Goal: Task Accomplishment & Management: Manage account settings

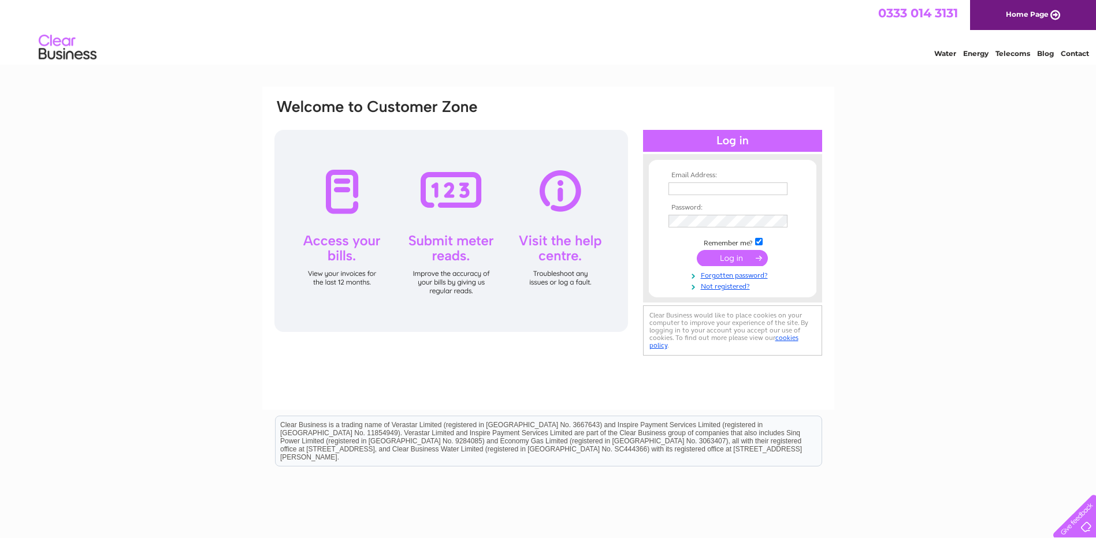
click at [716, 187] on input "text" at bounding box center [727, 189] width 119 height 13
type input "[EMAIL_ADDRESS][DOMAIN_NAME]"
click at [733, 258] on input "submit" at bounding box center [732, 259] width 71 height 16
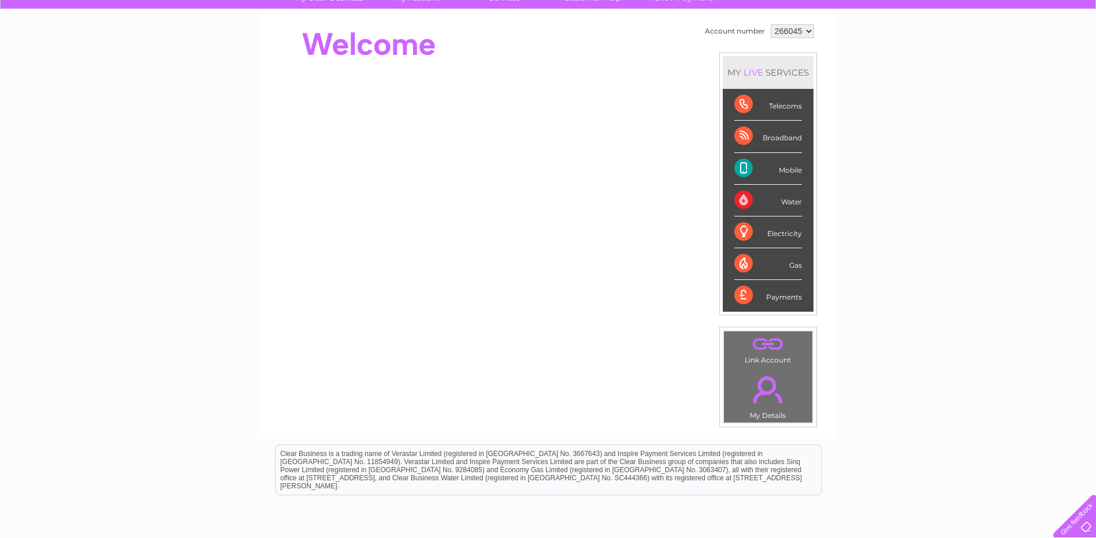
scroll to position [116, 0]
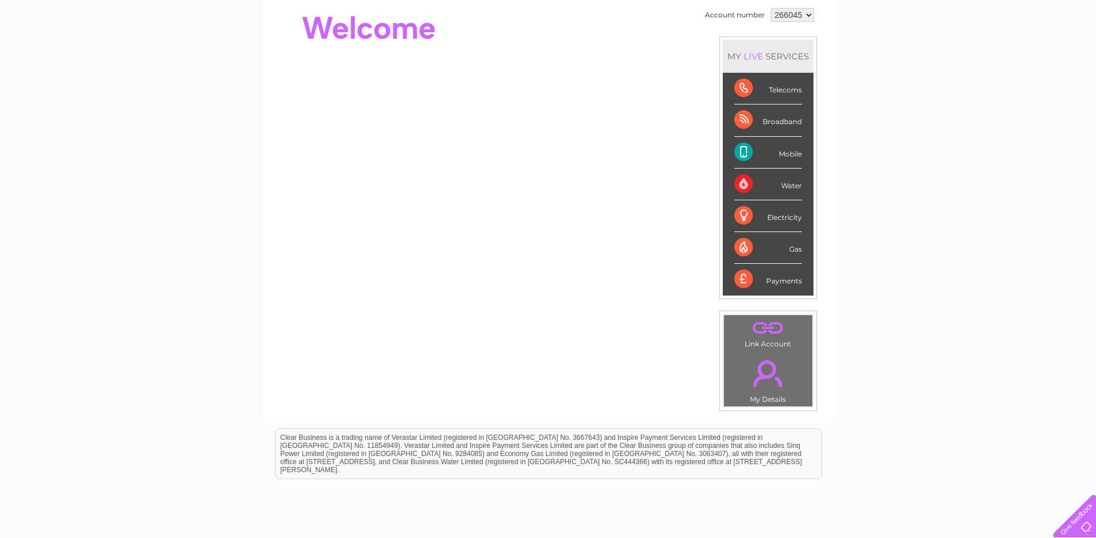
scroll to position [58, 0]
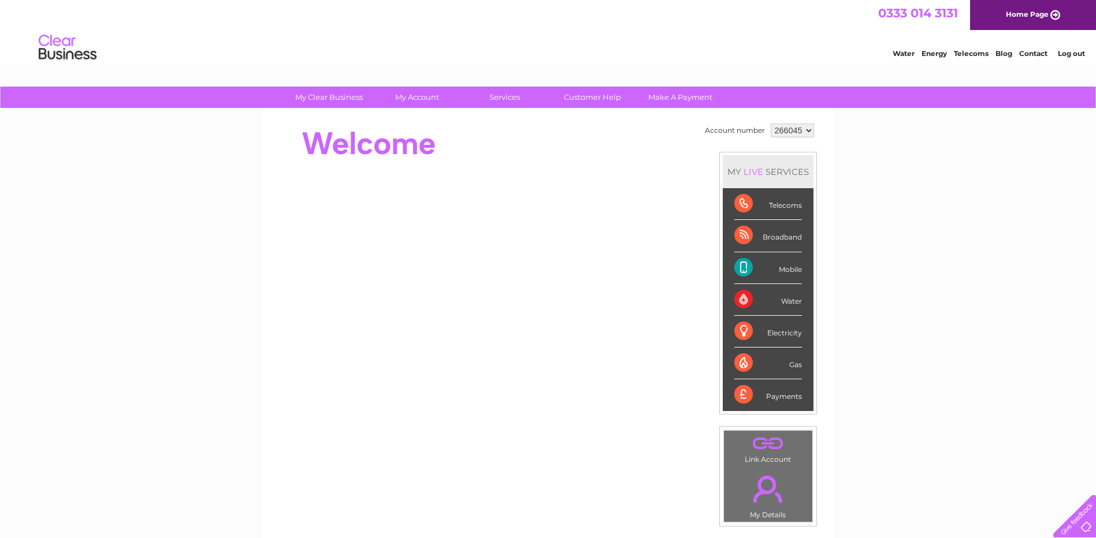
click at [753, 170] on div "LIVE" at bounding box center [753, 171] width 24 height 11
click at [789, 205] on div "Telecoms" at bounding box center [768, 204] width 68 height 32
drag, startPoint x: 789, startPoint y: 205, endPoint x: 879, endPoint y: 236, distance: 95.2
click at [879, 236] on div "My Clear Business Login Details My Details My Preferences Link Account My Accou…" at bounding box center [548, 411] width 1096 height 649
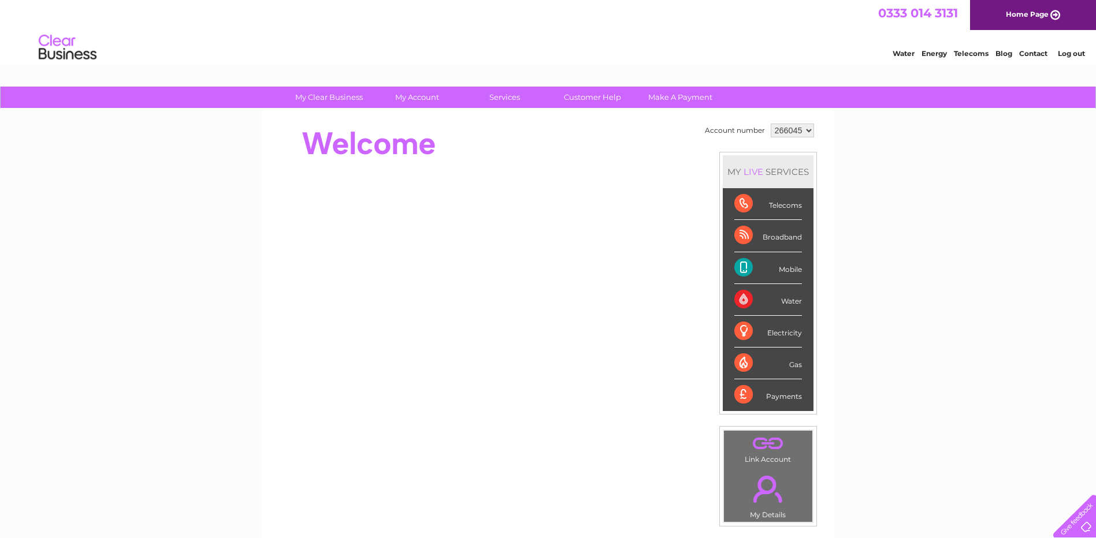
click at [781, 271] on div "Mobile" at bounding box center [768, 268] width 68 height 32
drag, startPoint x: 781, startPoint y: 271, endPoint x: 766, endPoint y: 237, distance: 37.2
click at [766, 237] on div "Broadband" at bounding box center [768, 236] width 68 height 32
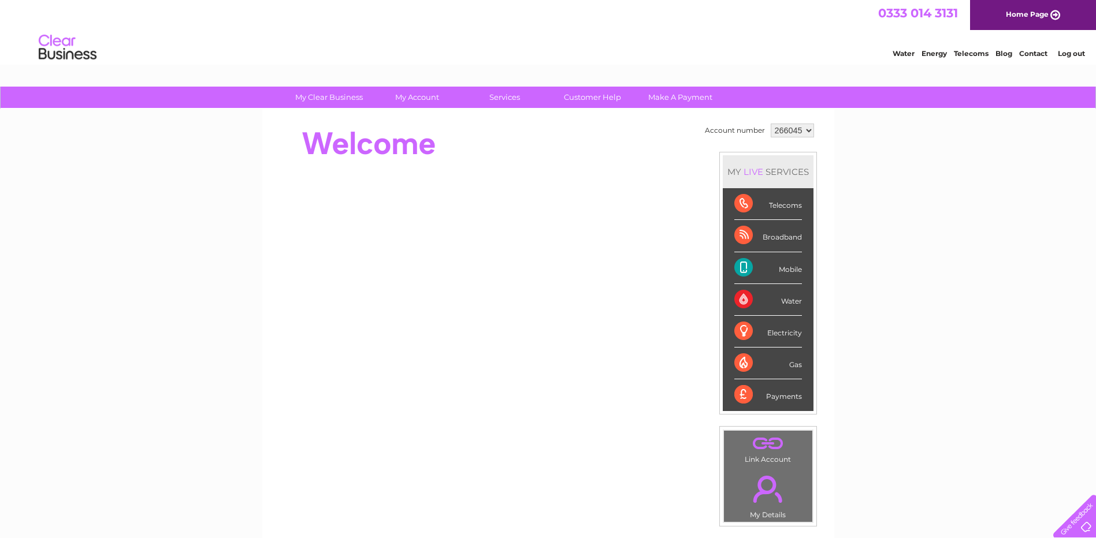
click at [766, 237] on div "Broadband" at bounding box center [768, 236] width 68 height 32
drag, startPoint x: 766, startPoint y: 237, endPoint x: 739, endPoint y: 237, distance: 27.1
click at [739, 237] on div "Broadband" at bounding box center [768, 236] width 68 height 32
drag, startPoint x: 739, startPoint y: 237, endPoint x: 892, endPoint y: 230, distance: 152.6
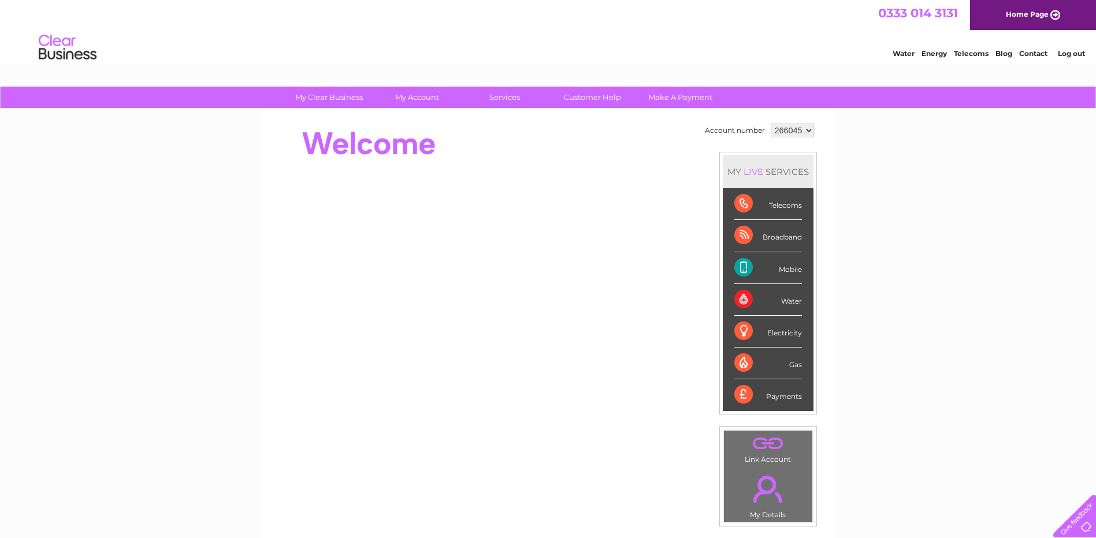
click at [892, 230] on div "My Clear Business Login Details My Details My Preferences Link Account My Accou…" at bounding box center [548, 411] width 1096 height 649
click at [743, 203] on div "Telecoms" at bounding box center [768, 204] width 68 height 32
drag, startPoint x: 743, startPoint y: 203, endPoint x: 891, endPoint y: 225, distance: 149.4
click at [891, 225] on div "My Clear Business Login Details My Details My Preferences Link Account My Accou…" at bounding box center [548, 411] width 1096 height 649
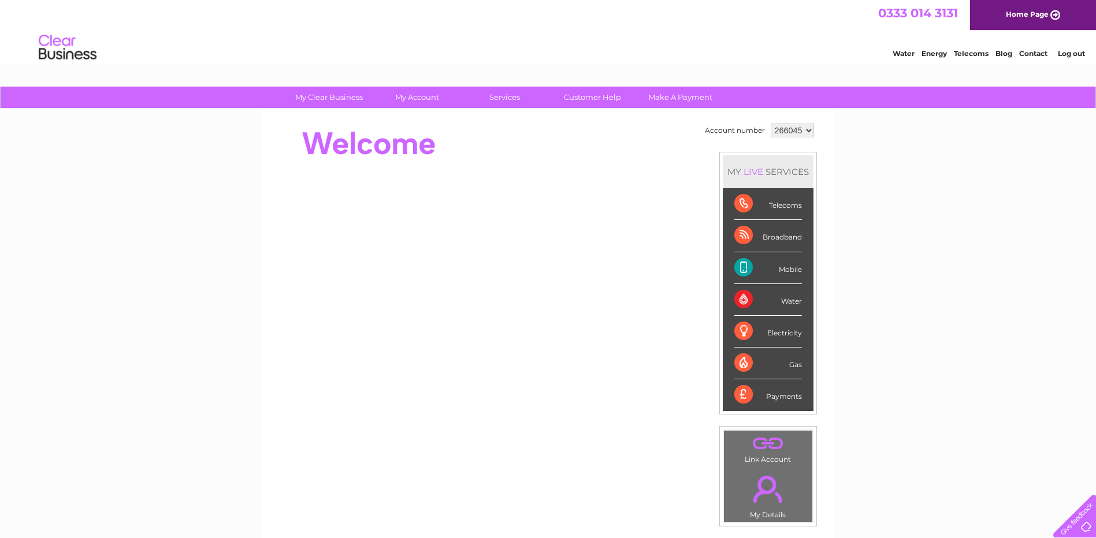
click at [749, 236] on div "Broadband" at bounding box center [768, 236] width 68 height 32
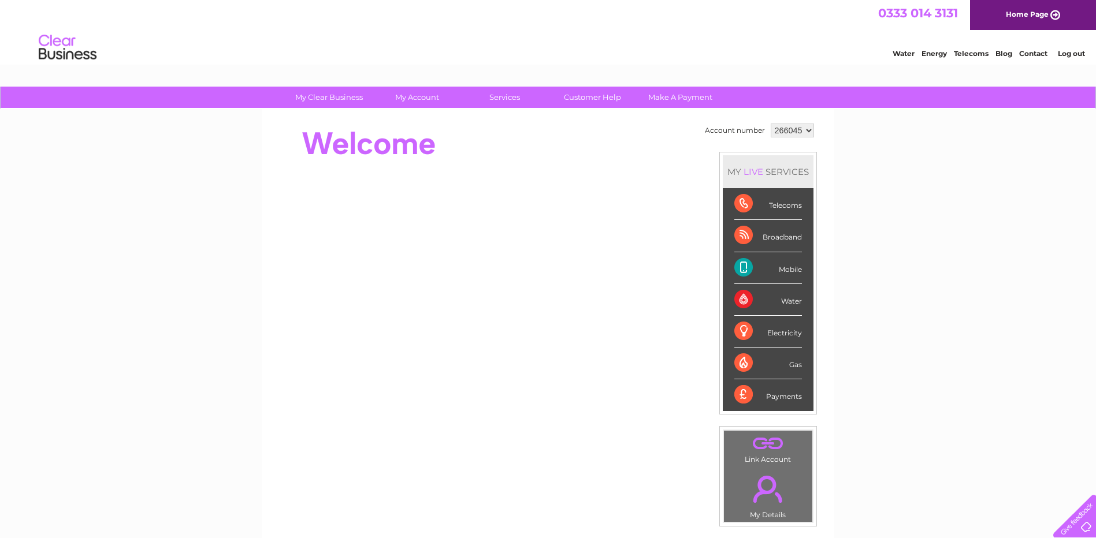
click at [749, 236] on div "Broadband" at bounding box center [768, 236] width 68 height 32
drag, startPoint x: 749, startPoint y: 236, endPoint x: 929, endPoint y: 266, distance: 182.1
click at [929, 266] on div "My Clear Business Login Details My Details My Preferences Link Account My Accou…" at bounding box center [548, 411] width 1096 height 649
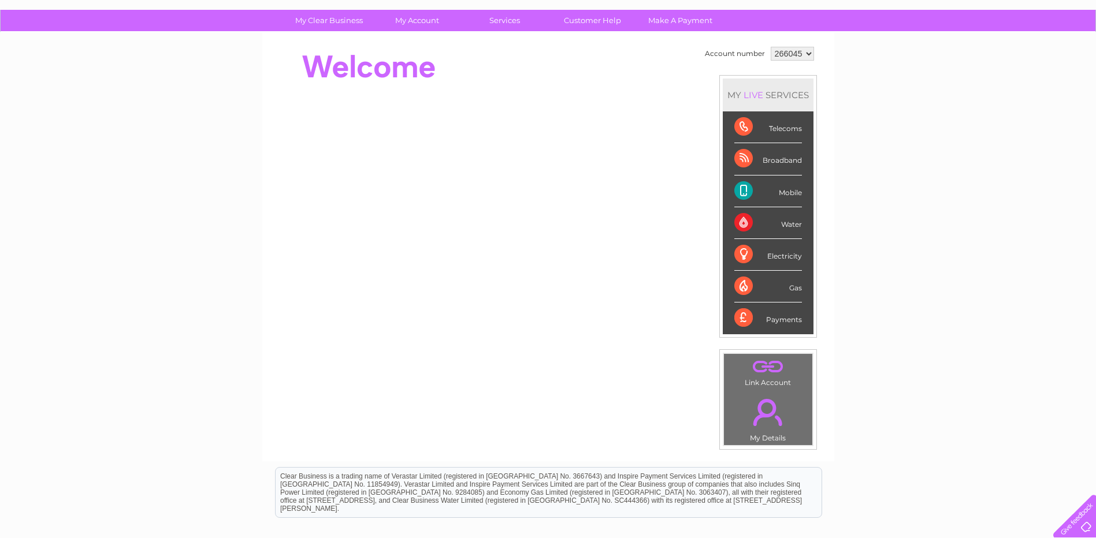
scroll to position [206, 0]
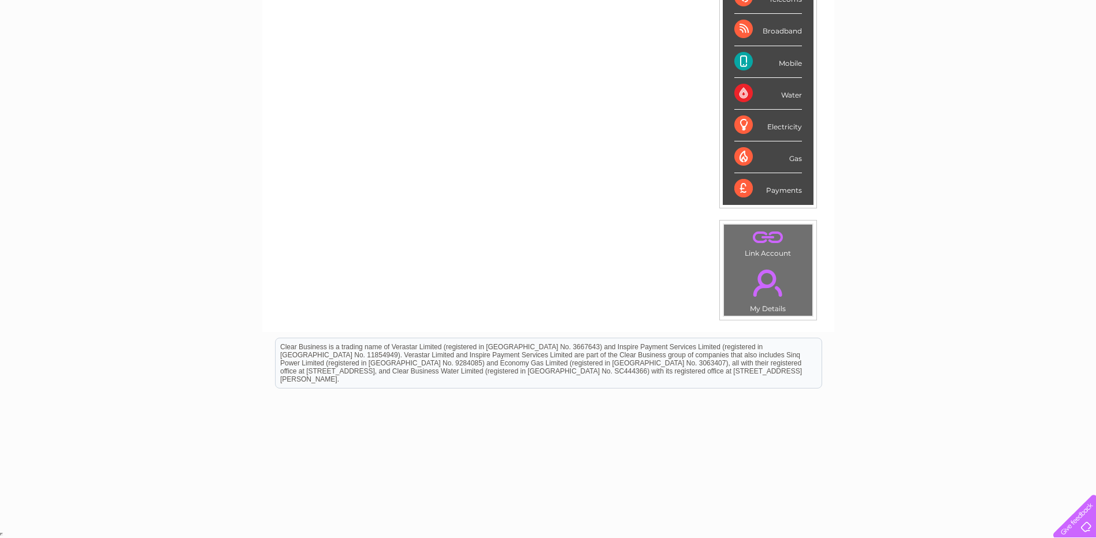
click at [763, 255] on td ". Link Account" at bounding box center [768, 242] width 90 height 36
click at [556, 287] on div "Account number 266045 MY LIVE SERVICES Telecoms Broadband Mobile Water Electric…" at bounding box center [548, 117] width 572 height 429
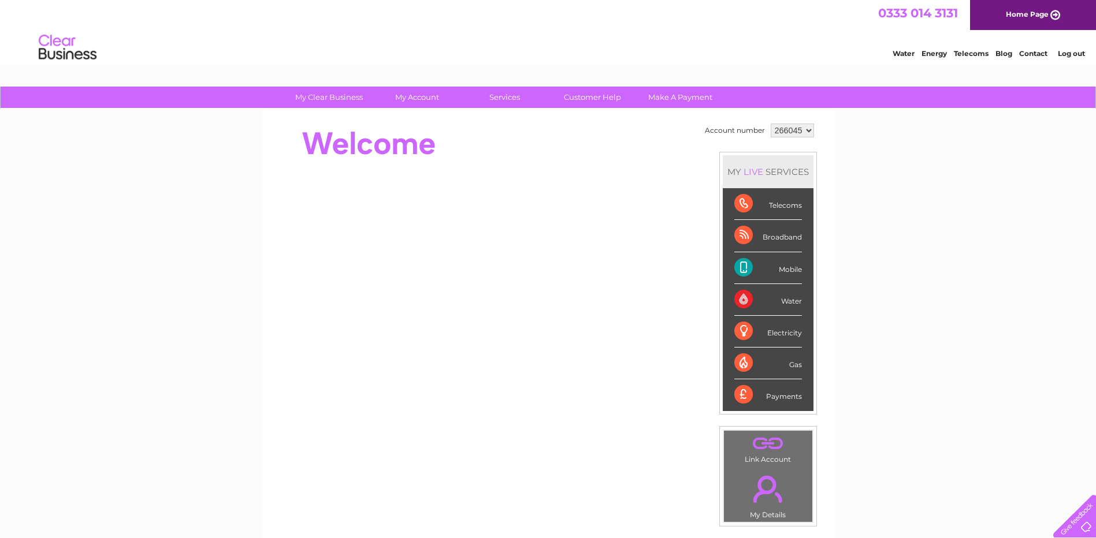
scroll to position [58, 0]
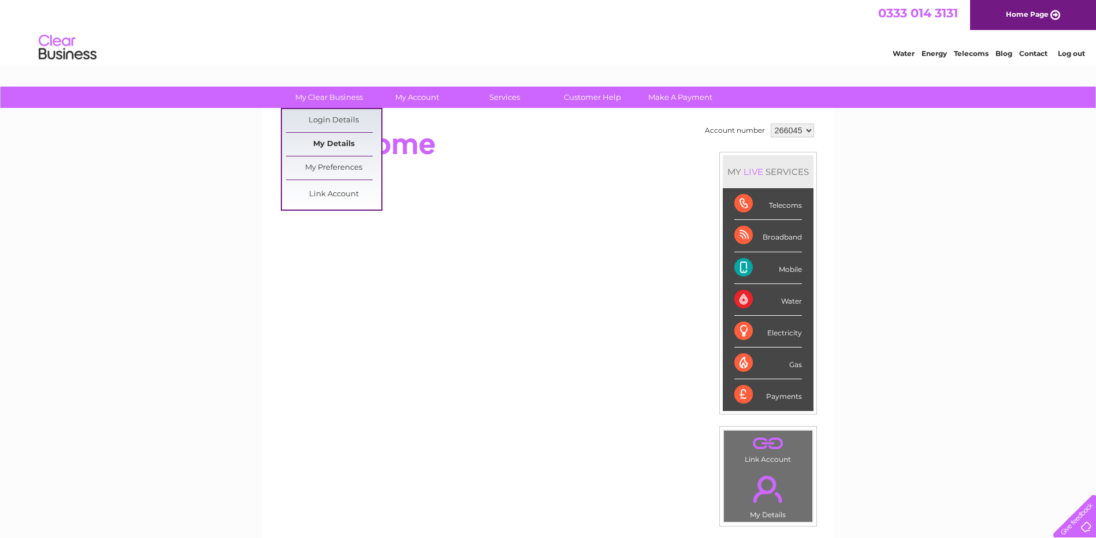
click at [333, 143] on link "My Details" at bounding box center [333, 144] width 95 height 23
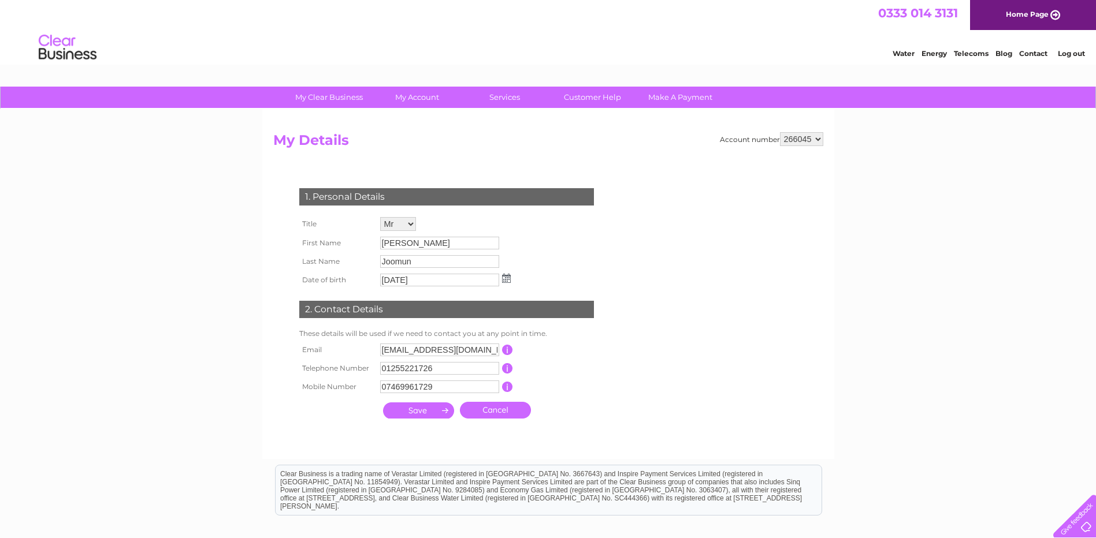
click at [966, 54] on link "Telecoms" at bounding box center [971, 53] width 35 height 9
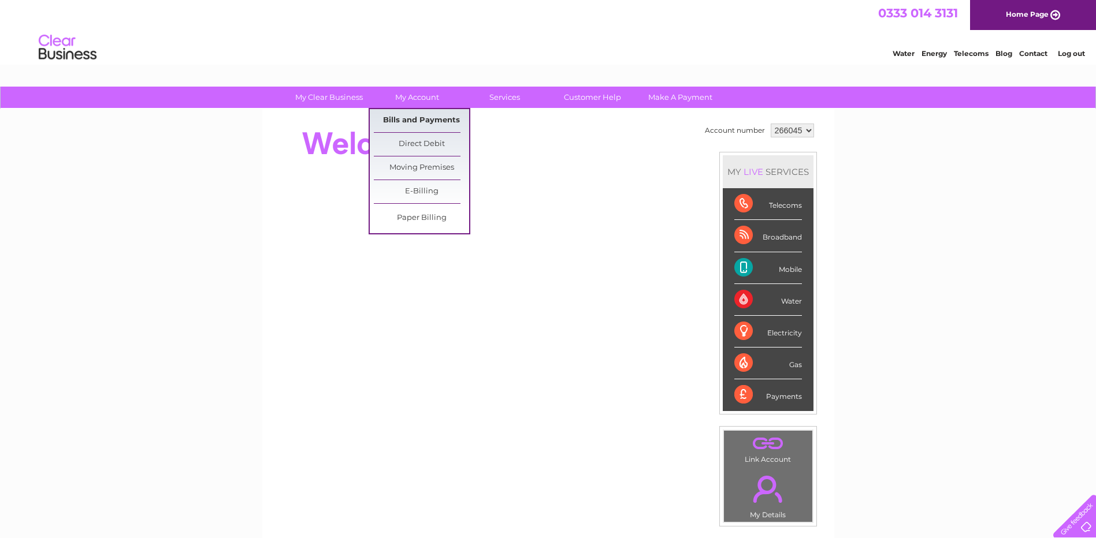
click at [389, 118] on link "Bills and Payments" at bounding box center [421, 120] width 95 height 23
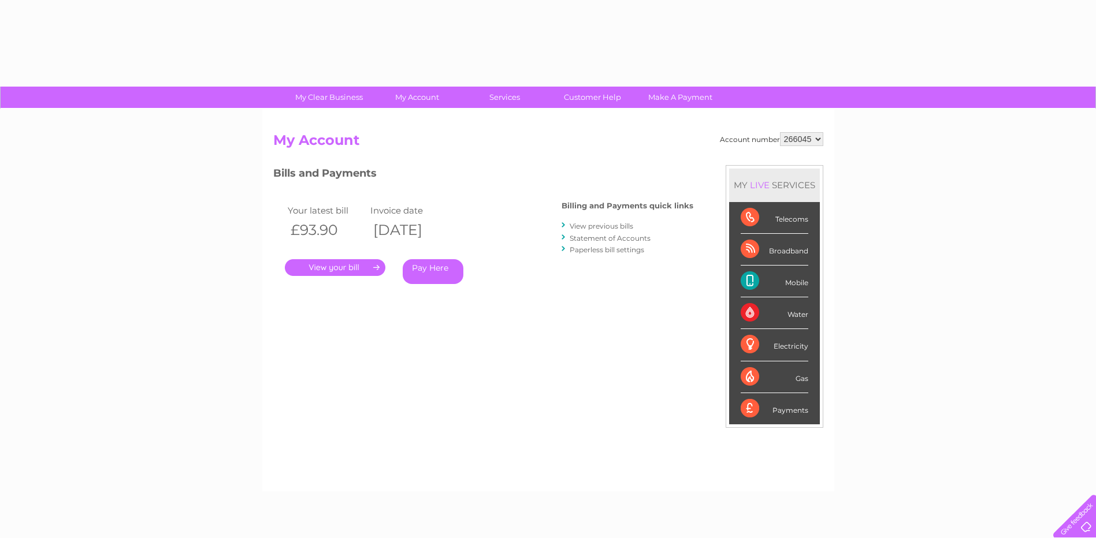
click at [448, 114] on div "Account number 266045 My Account MY LIVE SERVICES Telecoms Broadband Mobile Wat…" at bounding box center [548, 300] width 572 height 382
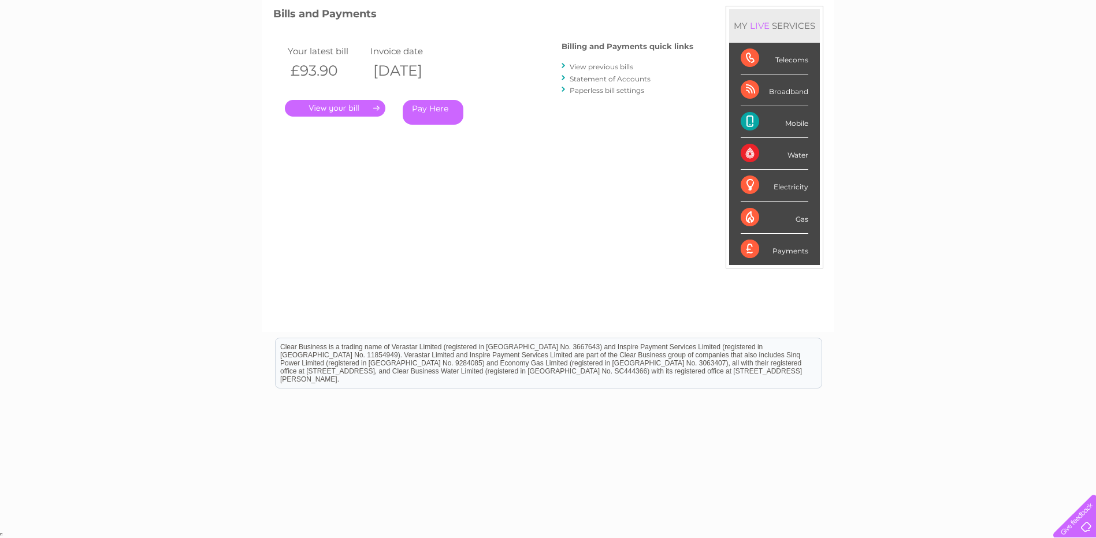
scroll to position [44, 0]
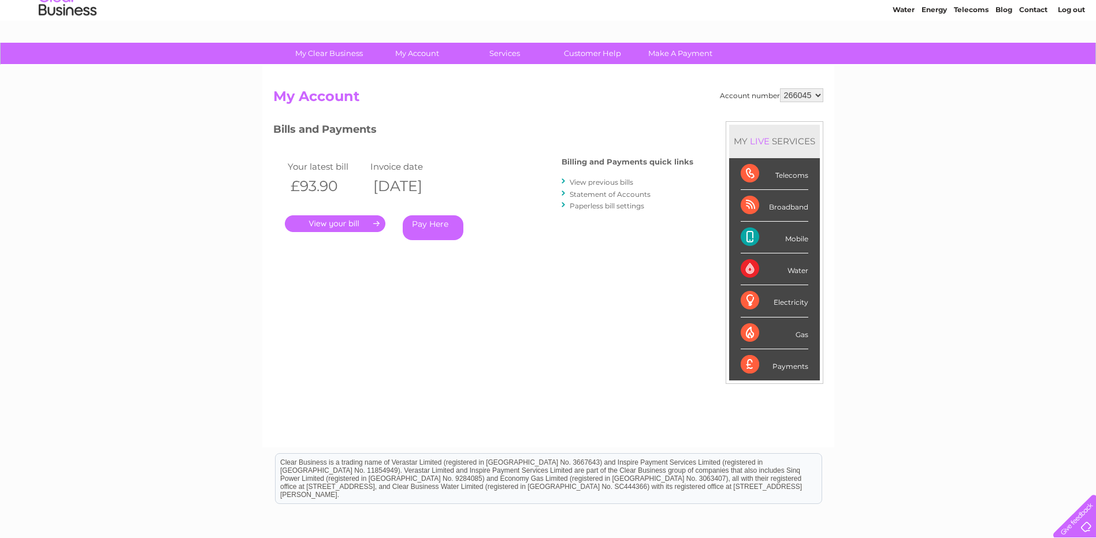
click at [794, 177] on div "Telecoms" at bounding box center [774, 174] width 68 height 32
drag, startPoint x: 794, startPoint y: 177, endPoint x: 787, endPoint y: 207, distance: 30.8
click at [787, 207] on div "Broadband" at bounding box center [774, 206] width 68 height 32
click at [788, 207] on div "Broadband" at bounding box center [774, 206] width 68 height 32
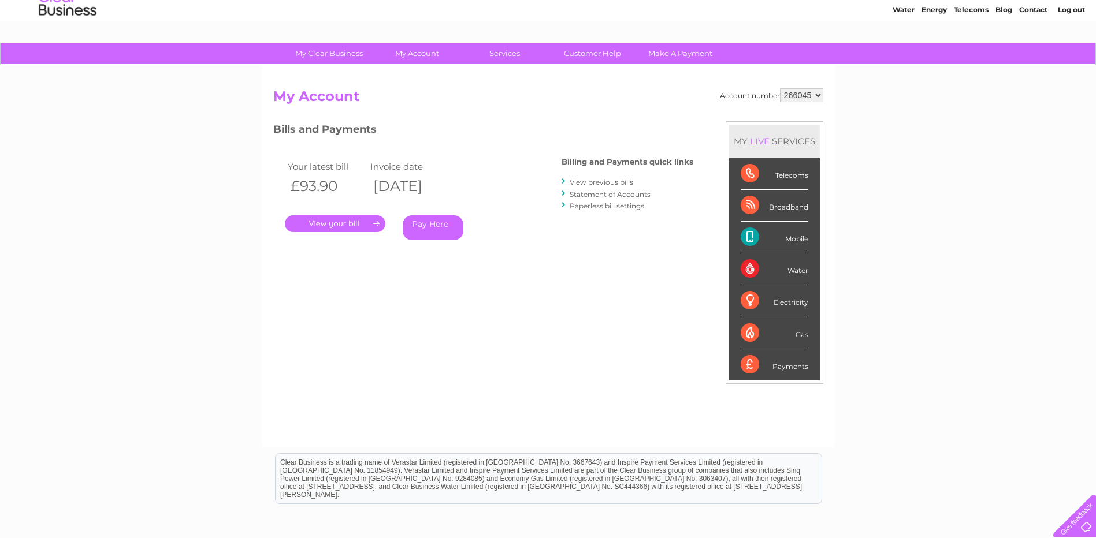
click at [788, 207] on div "Broadband" at bounding box center [774, 206] width 68 height 32
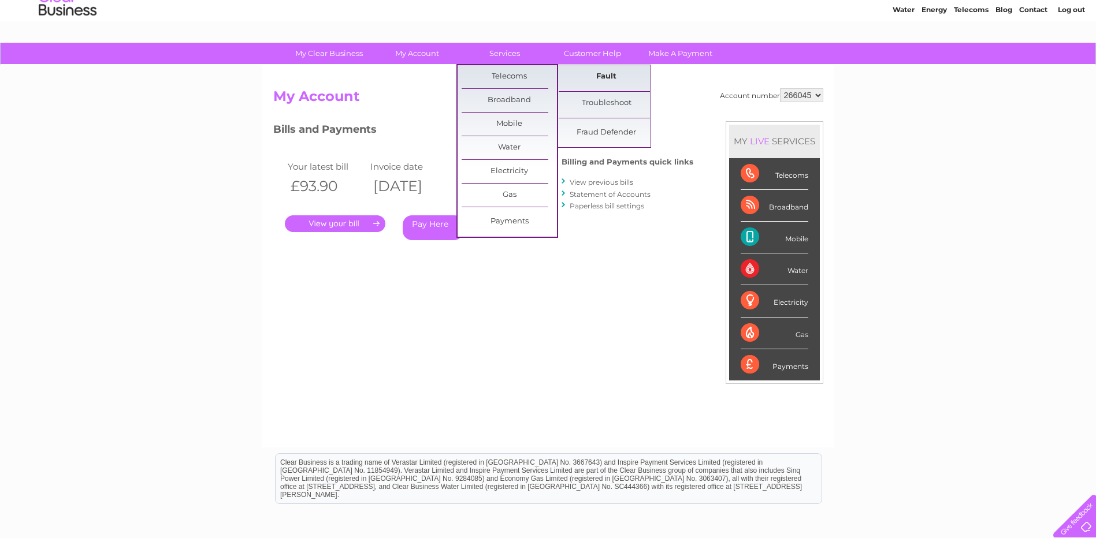
click at [598, 73] on link "Fault" at bounding box center [605, 76] width 95 height 23
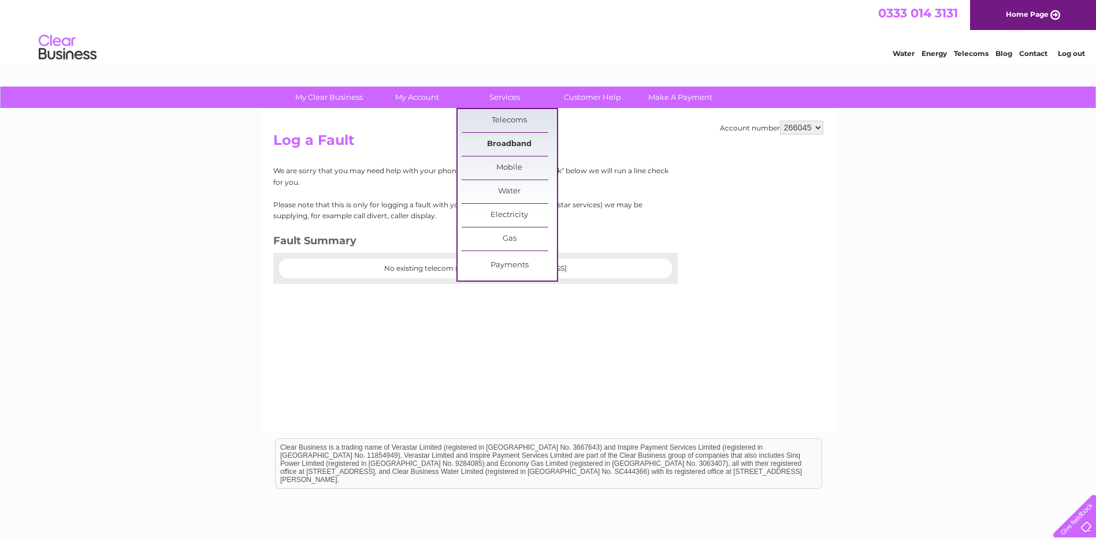
click at [512, 141] on link "Broadband" at bounding box center [508, 144] width 95 height 23
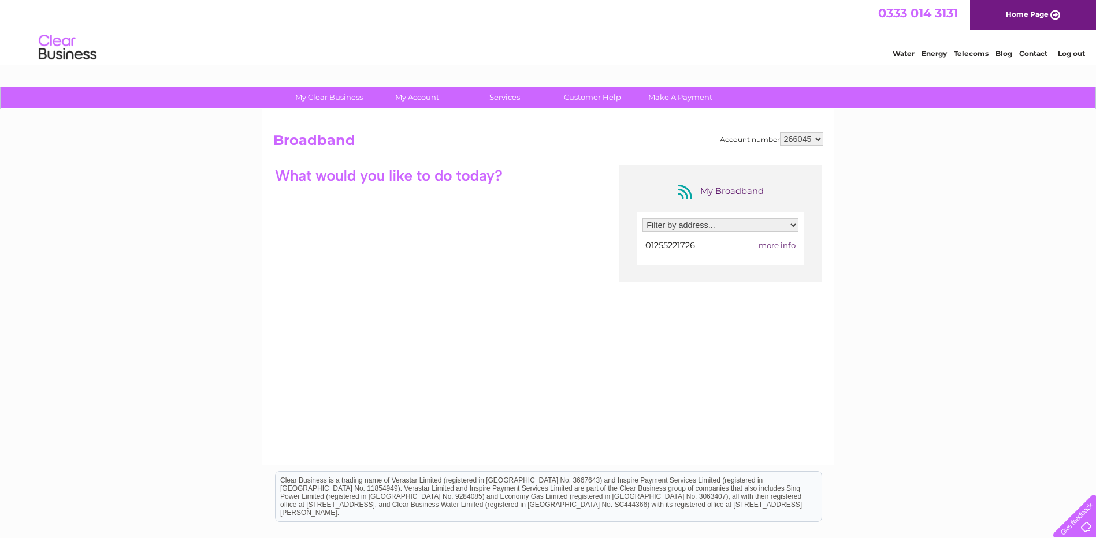
click at [780, 242] on span "more info" at bounding box center [776, 245] width 37 height 9
click at [774, 244] on span "more info" at bounding box center [776, 245] width 37 height 9
click at [796, 225] on select "Filter by address... [STREET_ADDRESS]" at bounding box center [720, 225] width 156 height 14
select select "928653"
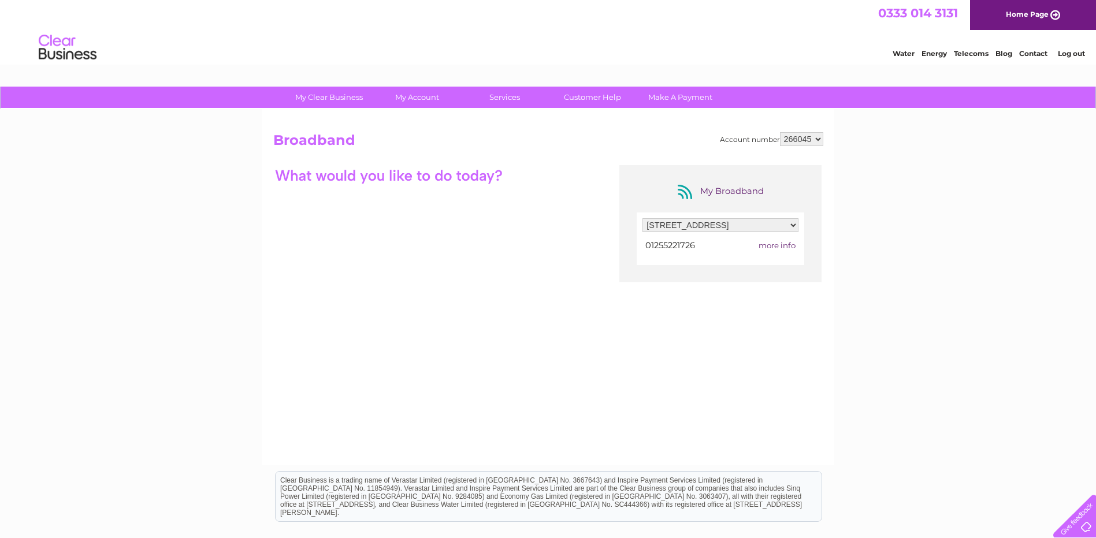
click at [642, 218] on select "Filter by address... [STREET_ADDRESS]" at bounding box center [720, 225] width 156 height 14
click at [302, 213] on div "My Broadband Filter by address... [STREET_ADDRESS] 01255221726 more info" at bounding box center [548, 277] width 550 height 225
click at [293, 140] on h2 "Broadband" at bounding box center [548, 143] width 550 height 22
click at [282, 195] on div "My Broadband Filter by address... [STREET_ADDRESS] 01255221726 more info" at bounding box center [548, 277] width 550 height 225
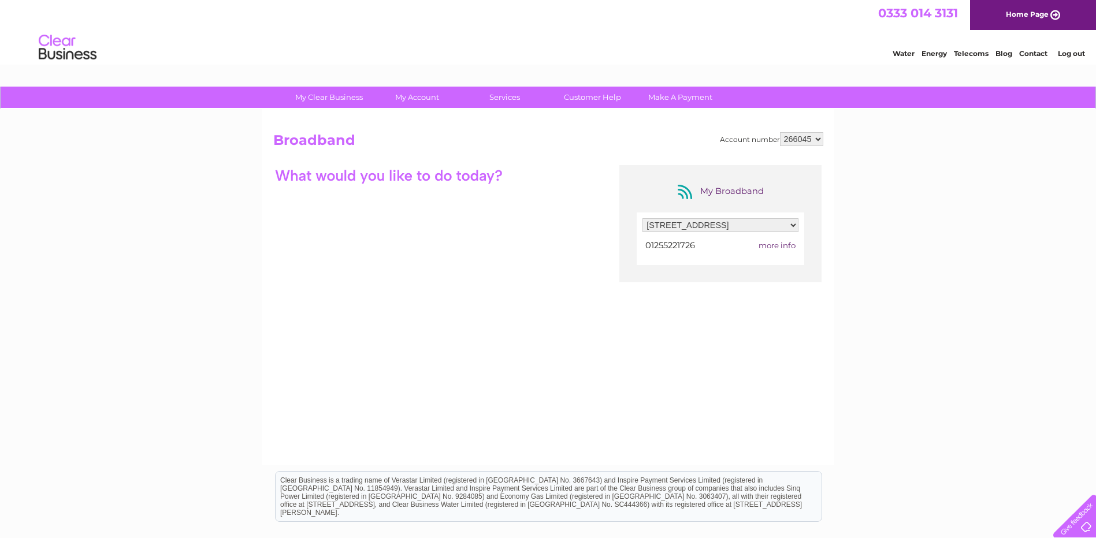
click at [282, 195] on div "My Broadband Filter by address... [STREET_ADDRESS] 01255221726 more info" at bounding box center [548, 277] width 550 height 225
